Goal: Check status: Check status

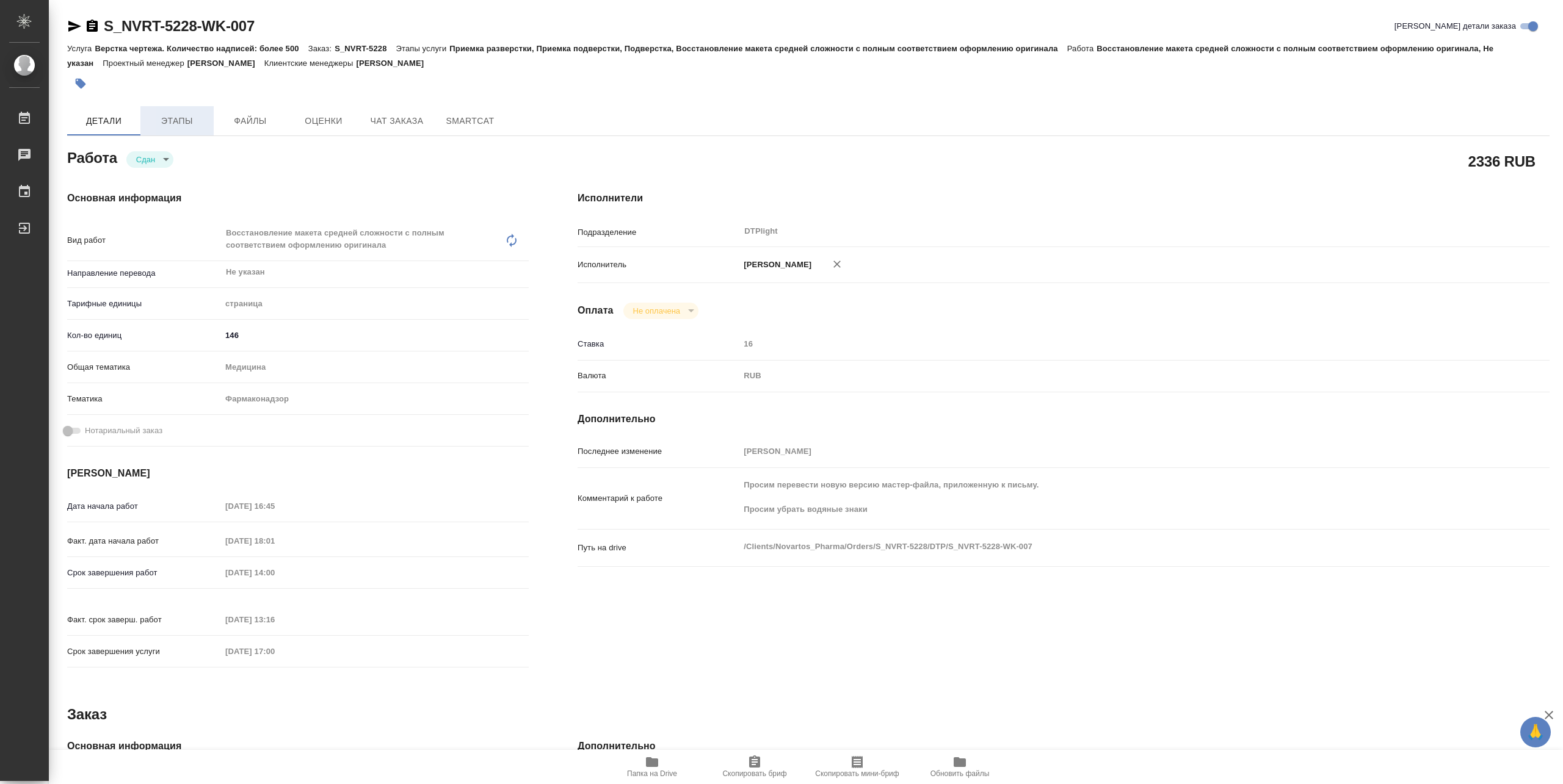
click at [182, 119] on span "Этапы" at bounding box center [176, 121] width 58 height 15
